Goal: Task Accomplishment & Management: Use online tool/utility

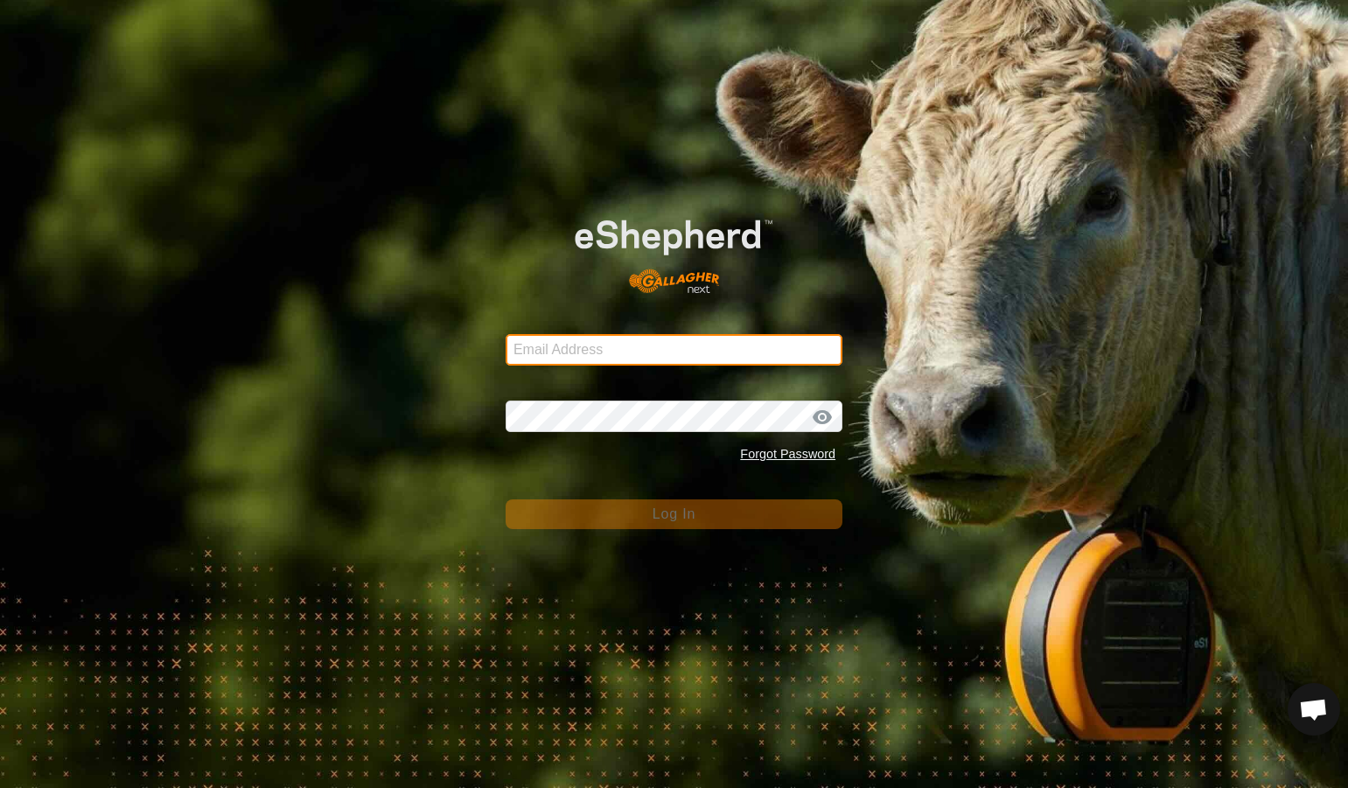
type input "[PERSON_NAME][EMAIL_ADDRESS][PERSON_NAME][DOMAIN_NAME]"
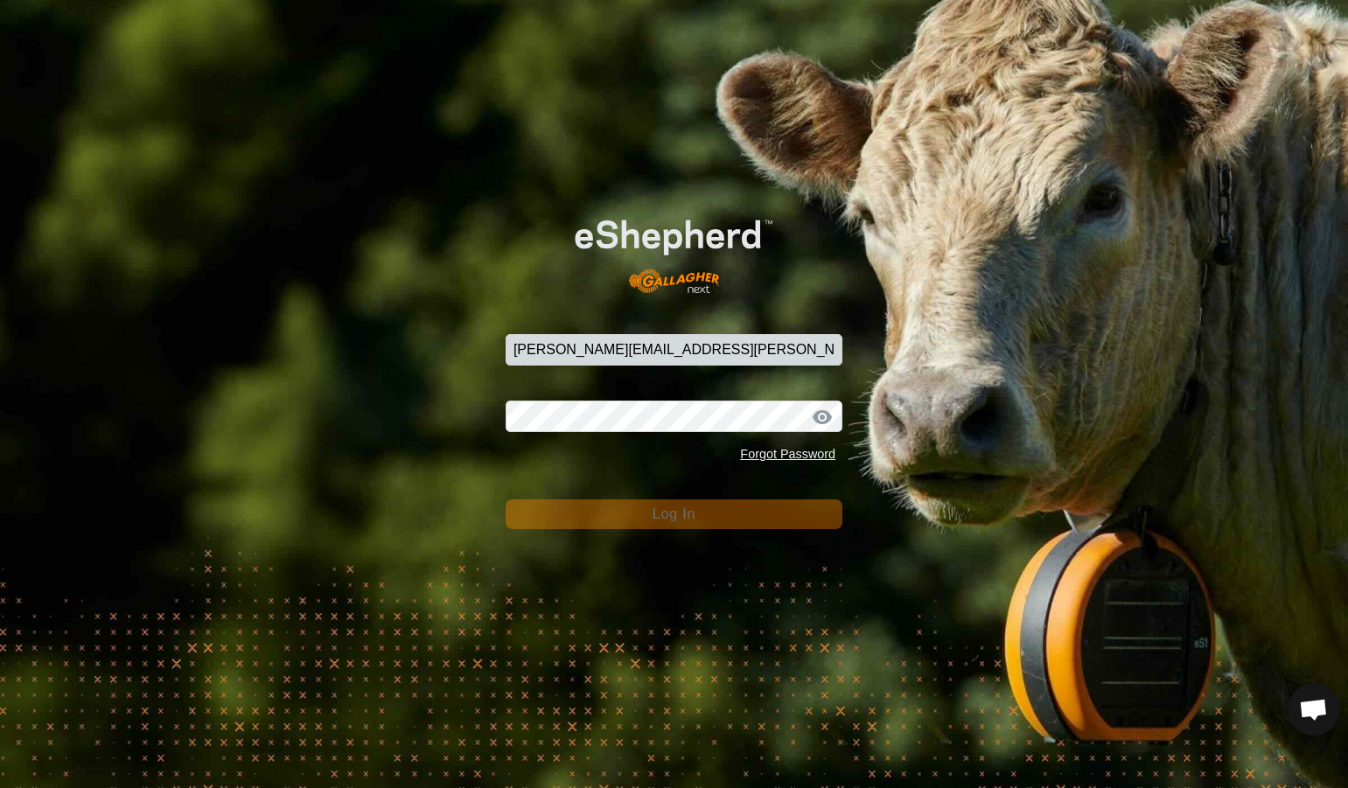
click at [656, 514] on span "Log In" at bounding box center [674, 514] width 43 height 15
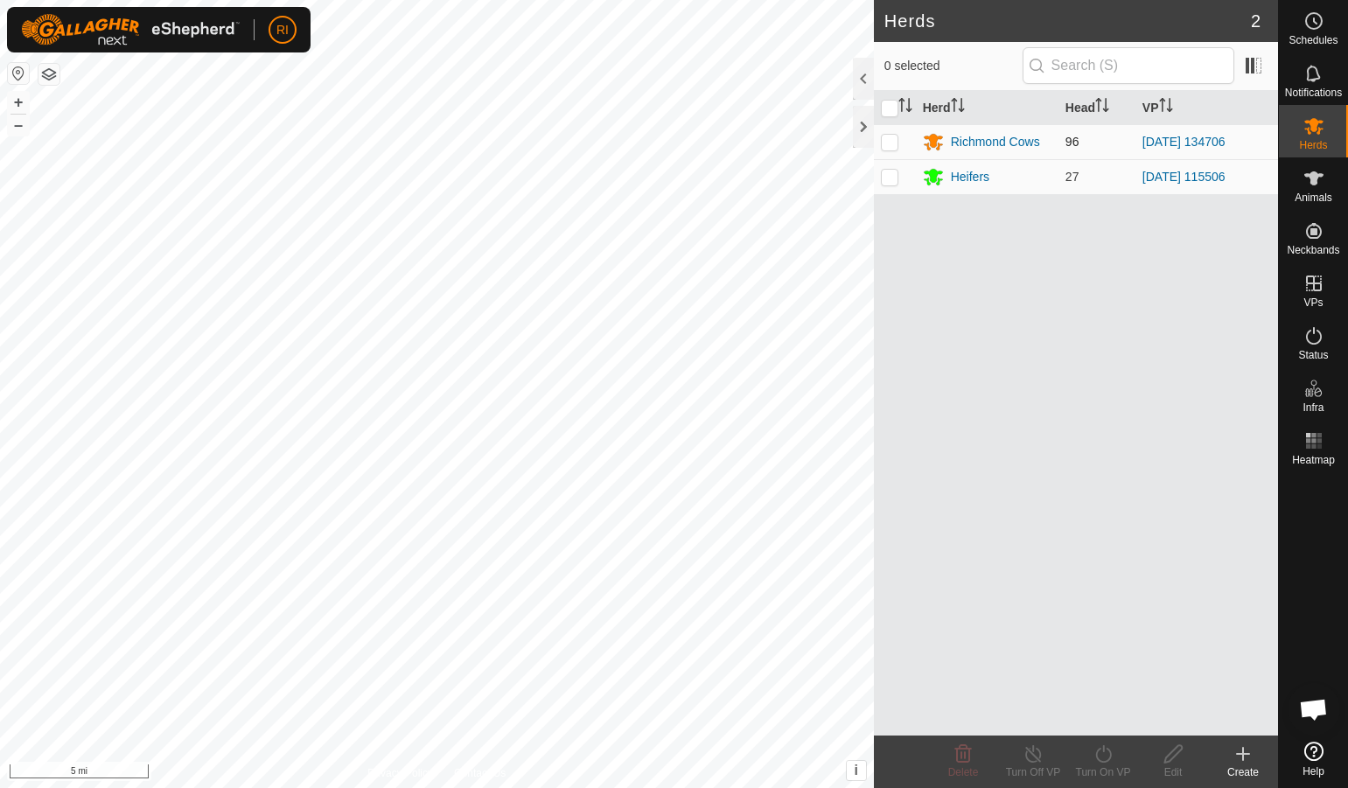
click at [891, 143] on p-checkbox at bounding box center [889, 142] width 17 height 14
checkbox input "true"
click at [1028, 754] on icon at bounding box center [1034, 754] width 22 height 21
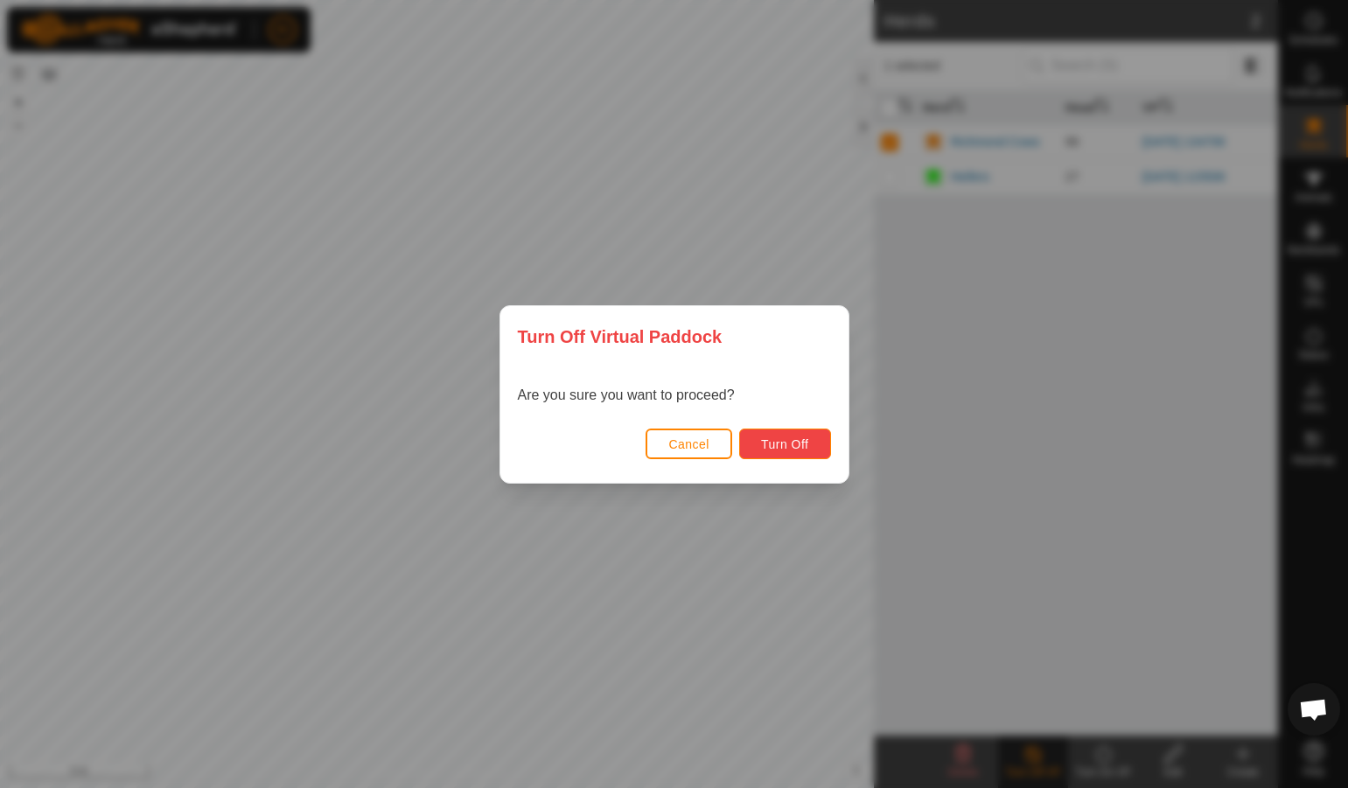
click at [765, 437] on span "Turn Off" at bounding box center [785, 444] width 48 height 14
